Goal: Book appointment/travel/reservation

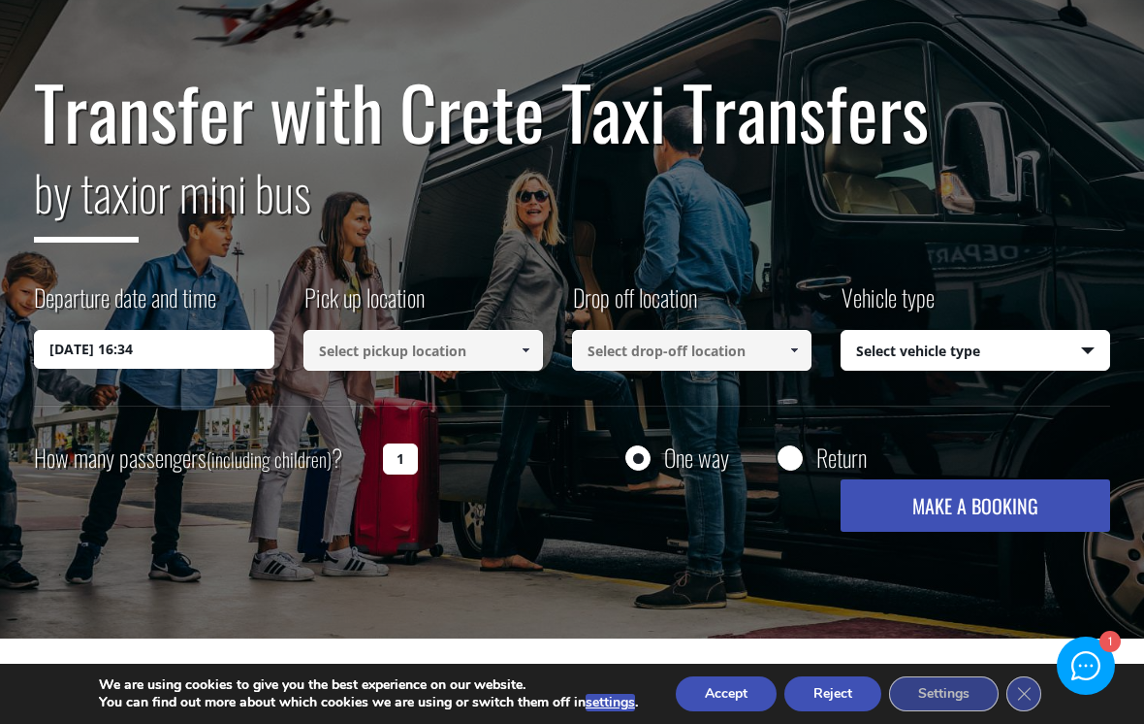
scroll to position [117, 0]
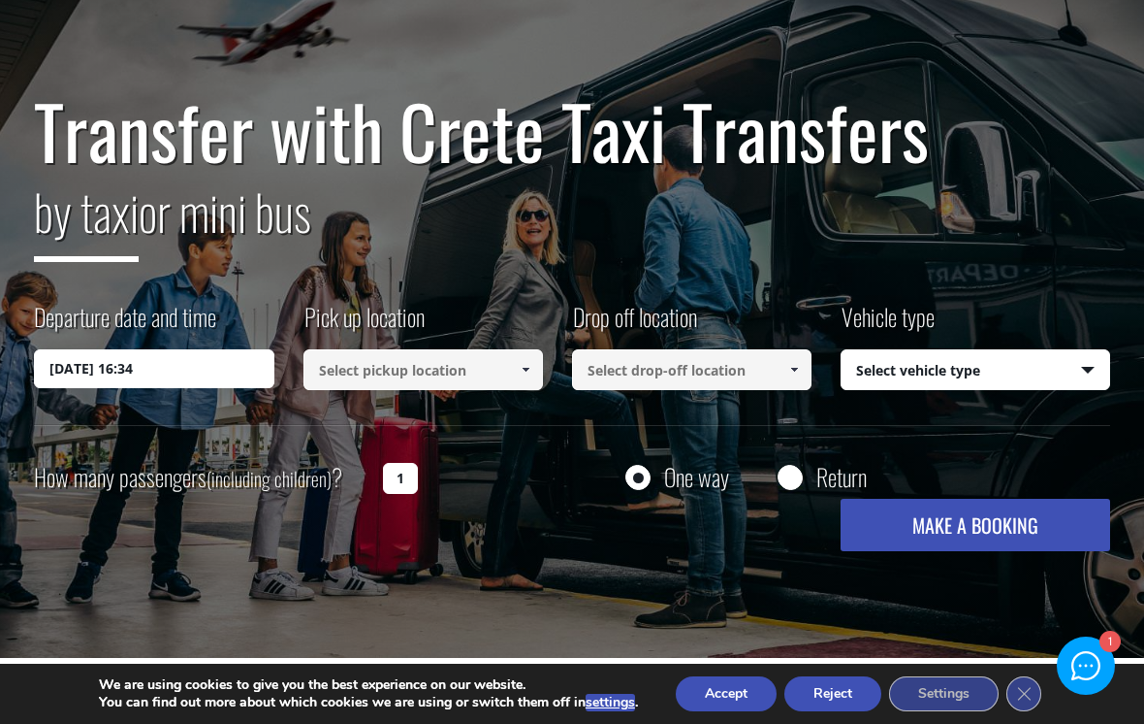
click at [208, 361] on input "[DATE] 16:34" at bounding box center [154, 368] width 240 height 39
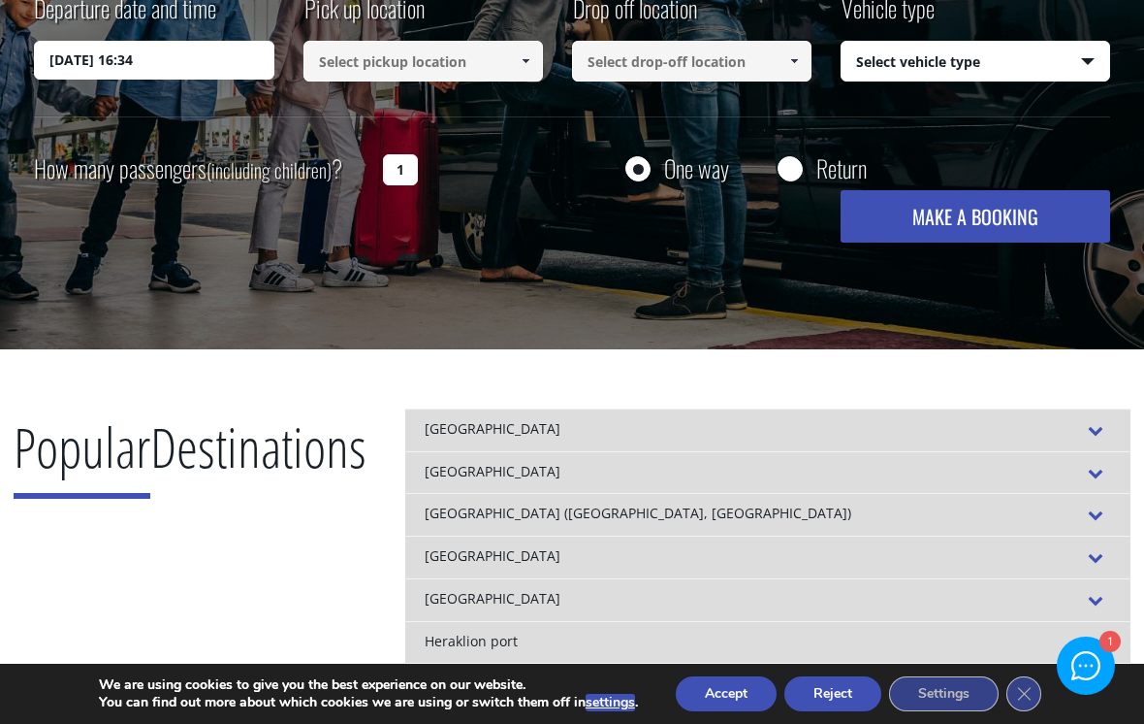
scroll to position [467, 0]
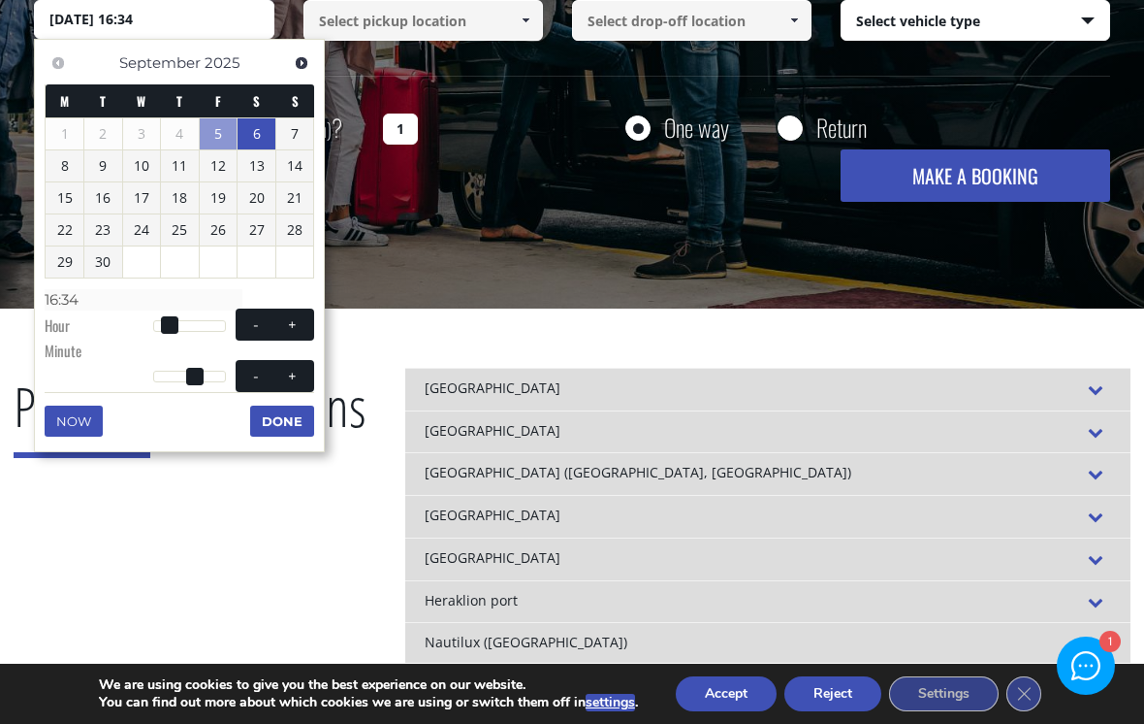
click at [250, 137] on link "6" at bounding box center [257, 133] width 38 height 31
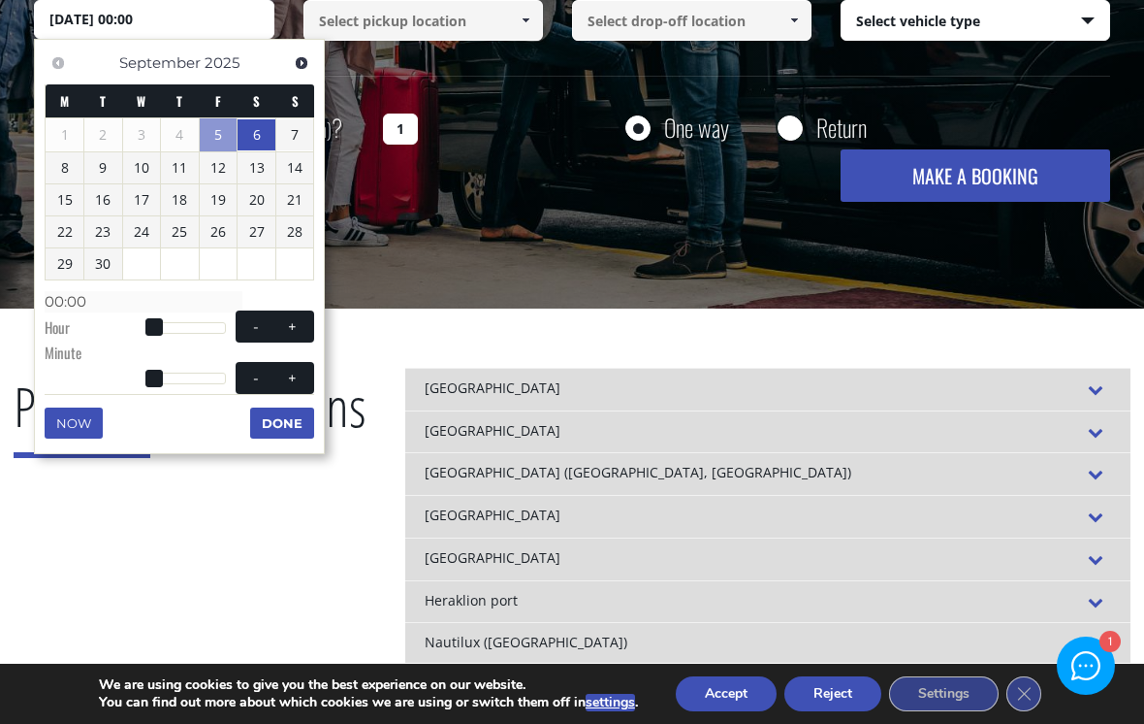
click at [287, 322] on span at bounding box center [293, 327] width 16 height 16
type input "[DATE] 01:00"
type input "01:00"
click at [287, 322] on span at bounding box center [293, 327] width 16 height 16
type input "[DATE] 02:00"
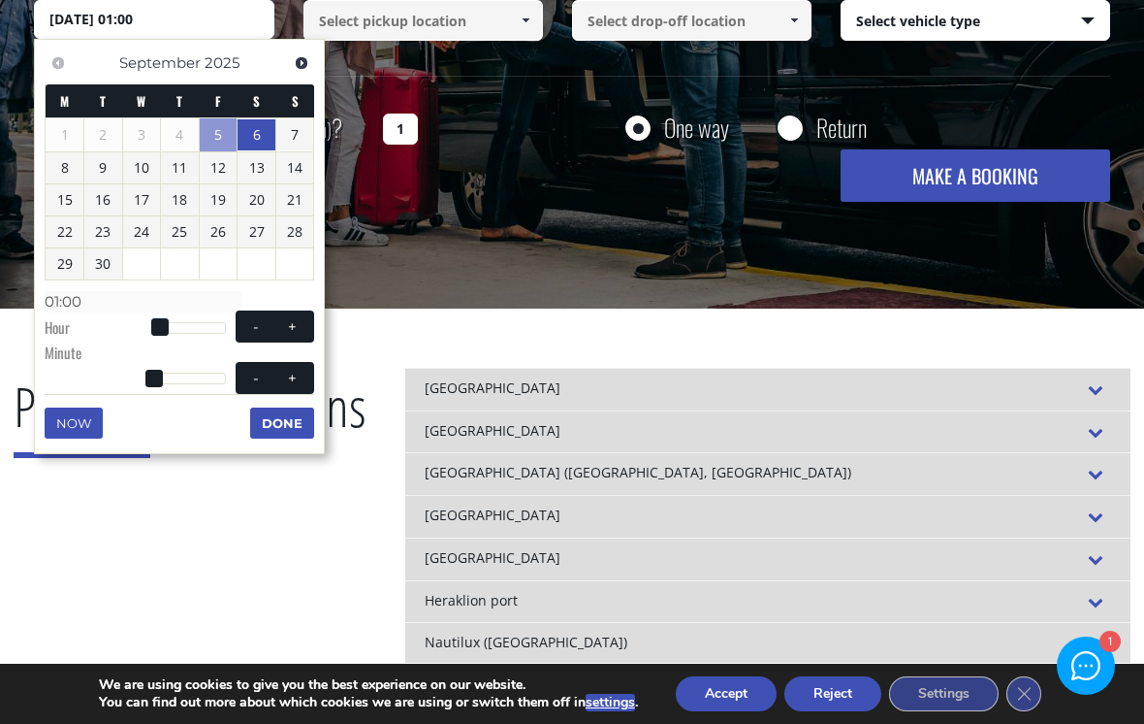
type input "02:00"
click at [300, 322] on span at bounding box center [293, 327] width 16 height 16
type input "[DATE] 03:00"
type input "03:00"
click at [299, 321] on span at bounding box center [293, 327] width 16 height 16
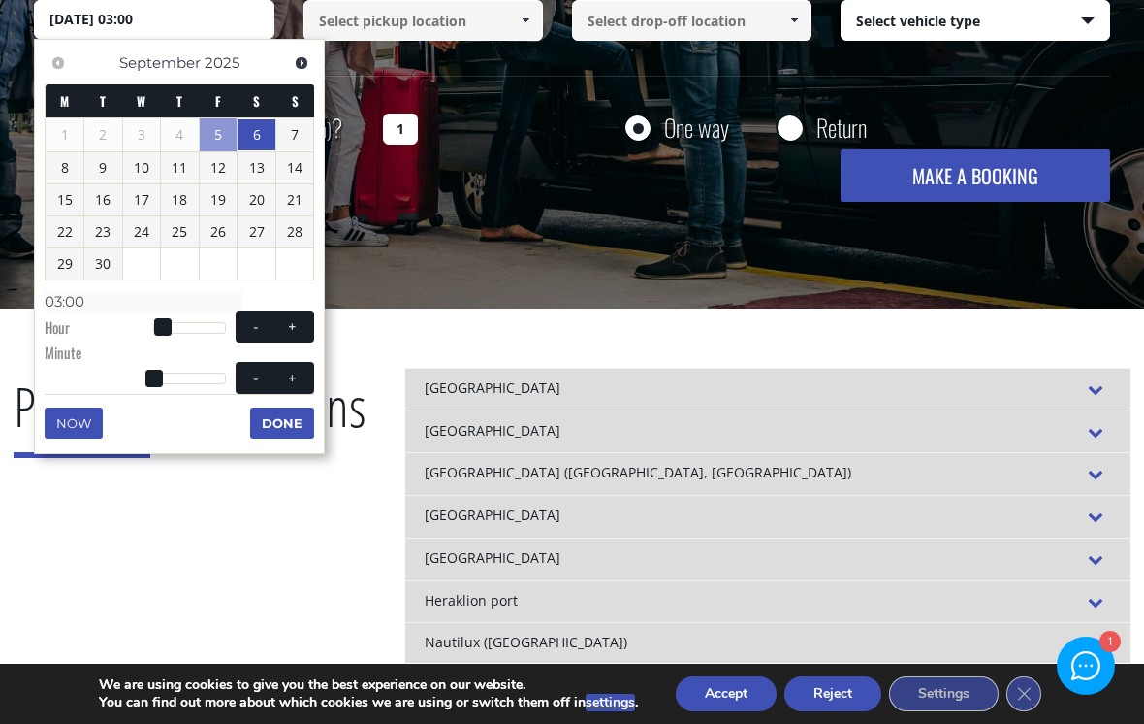
type input "[DATE] 04:00"
type input "04:00"
click at [306, 324] on button "+" at bounding box center [292, 326] width 35 height 18
type input "[DATE] 05:00"
type input "05:00"
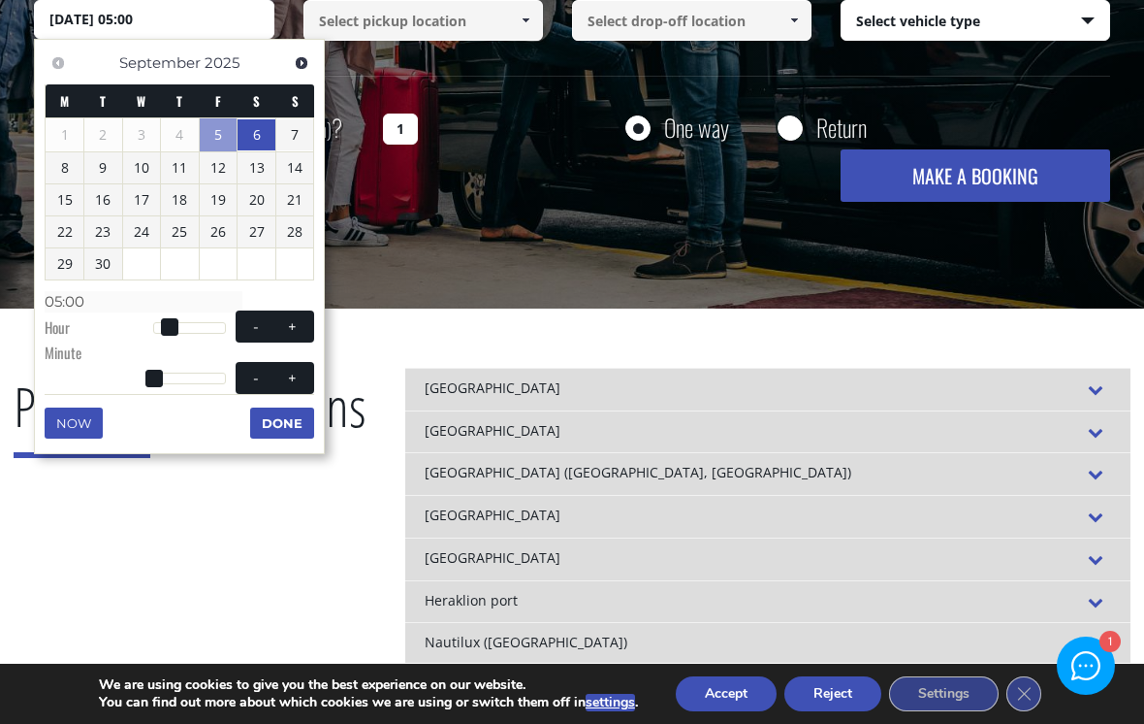
click at [306, 323] on button "+" at bounding box center [292, 326] width 35 height 18
type input "[DATE] 06:00"
type input "06:00"
click at [305, 327] on button "+" at bounding box center [292, 326] width 35 height 18
type input "[DATE] 07:00"
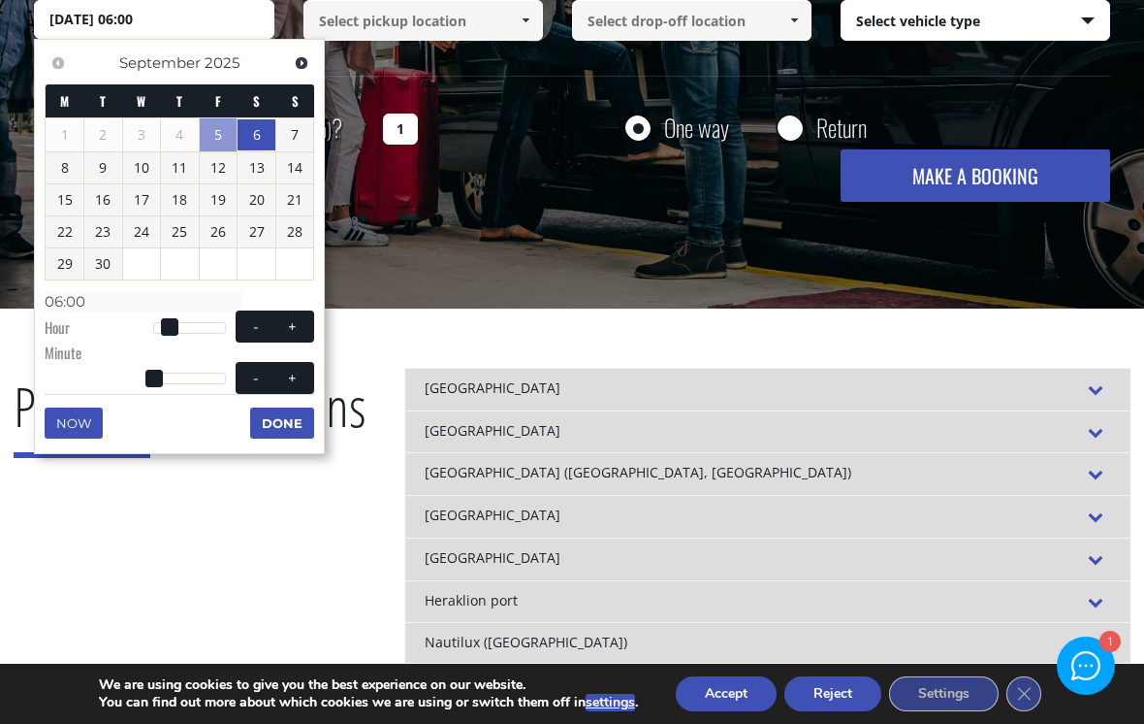
type input "07:00"
click at [304, 327] on button "+" at bounding box center [292, 326] width 35 height 18
type input "[DATE] 08:00"
type input "08:00"
click at [304, 327] on button "+" at bounding box center [292, 326] width 35 height 18
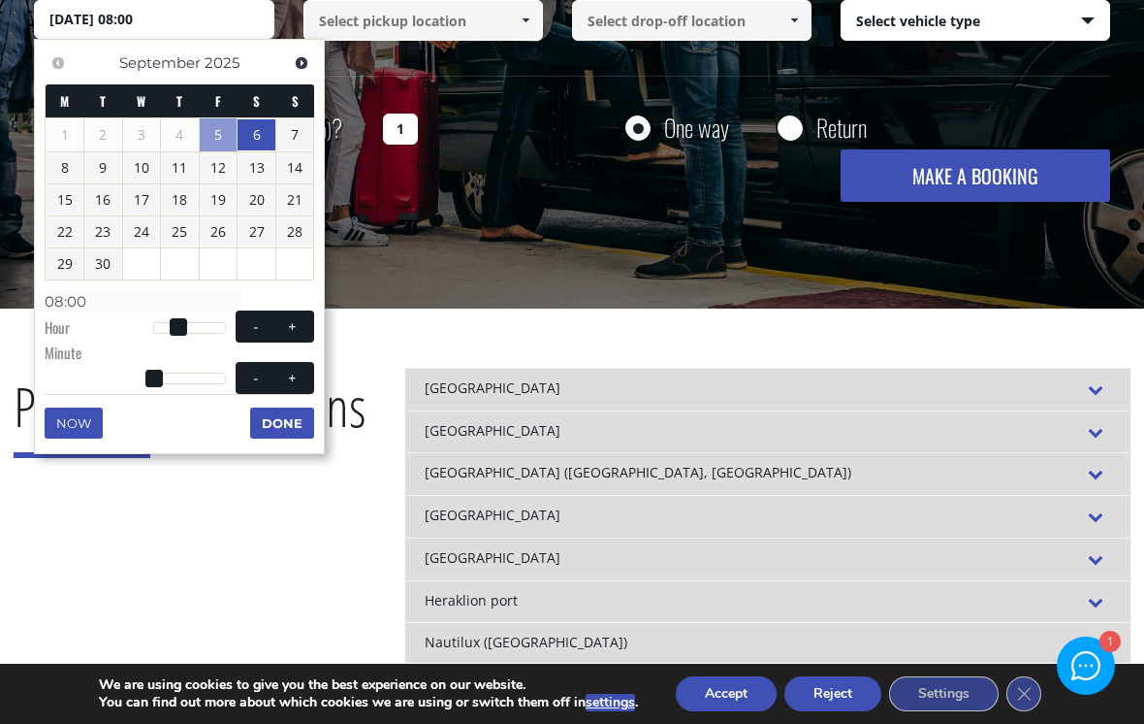
type input "[DATE] 09:00"
type input "09:00"
click at [304, 326] on button "+" at bounding box center [292, 326] width 35 height 18
type input "[DATE] 10:00"
type input "10:00"
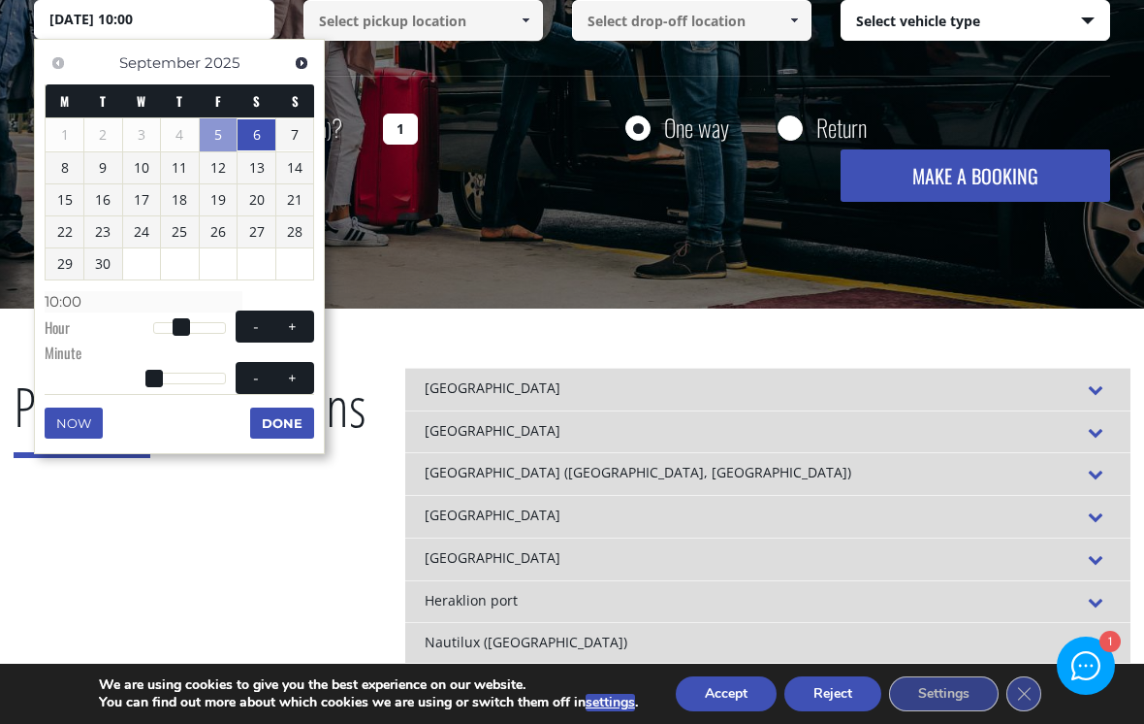
click at [303, 327] on button "+" at bounding box center [292, 326] width 35 height 18
type input "[DATE] 11:00"
type input "11:00"
click at [302, 326] on button "+" at bounding box center [292, 326] width 35 height 18
type input "[DATE] 12:00"
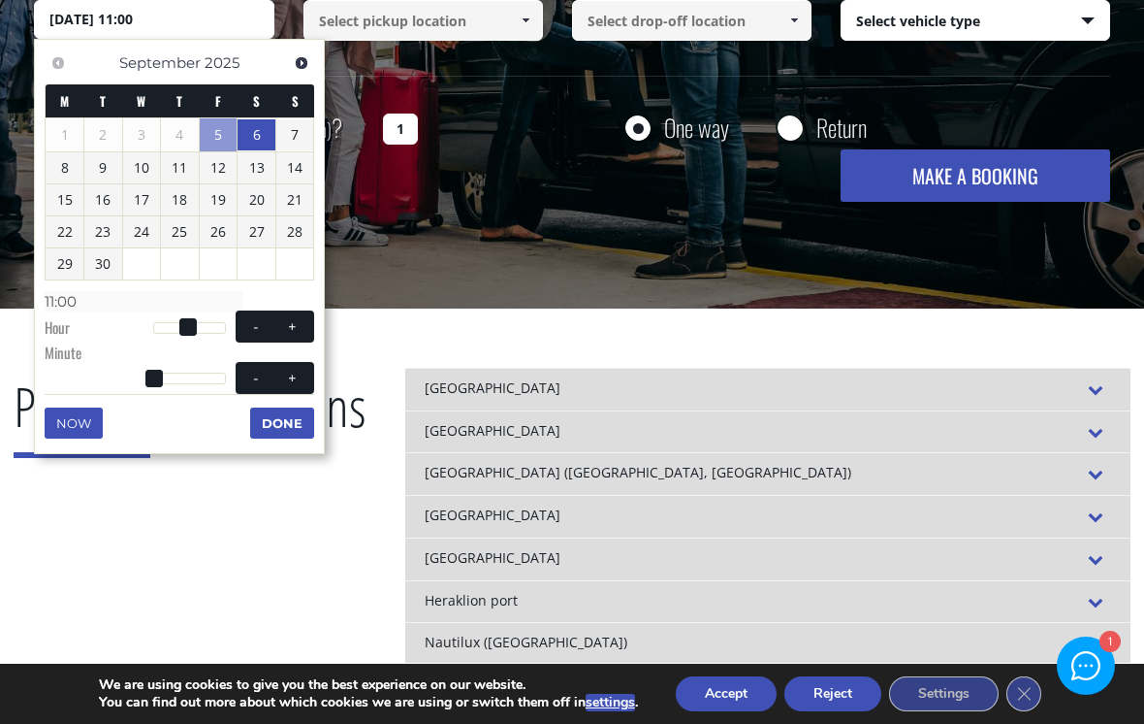
type input "12:00"
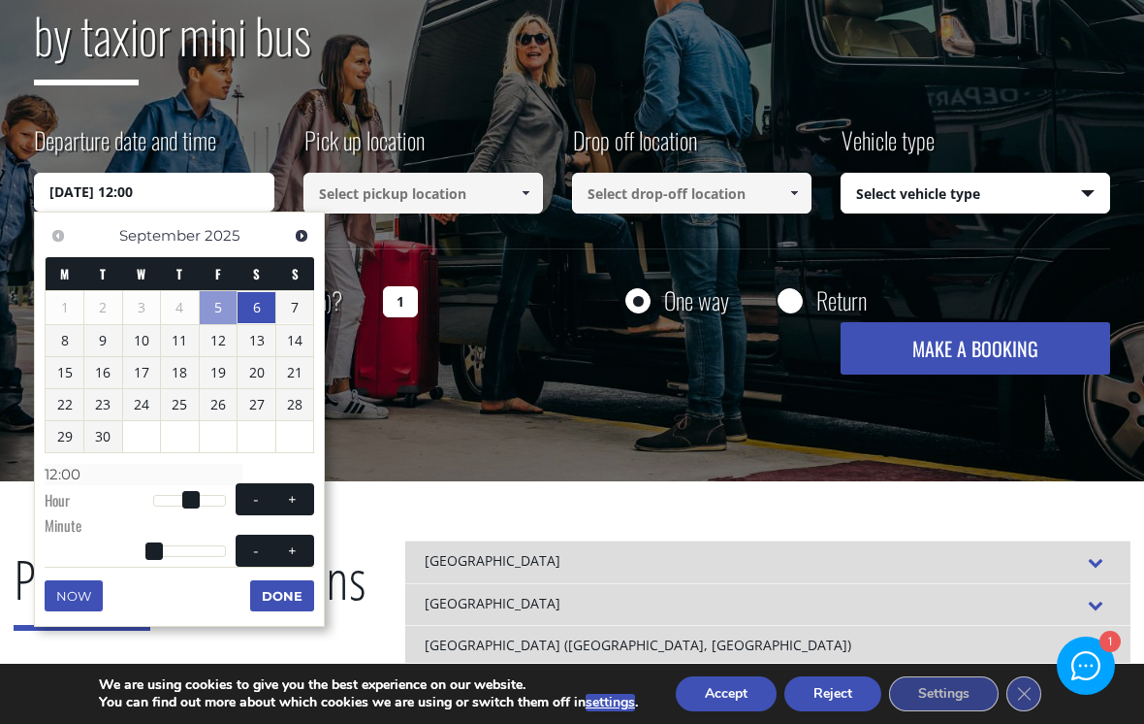
scroll to position [0, 0]
